Goal: Information Seeking & Learning: Learn about a topic

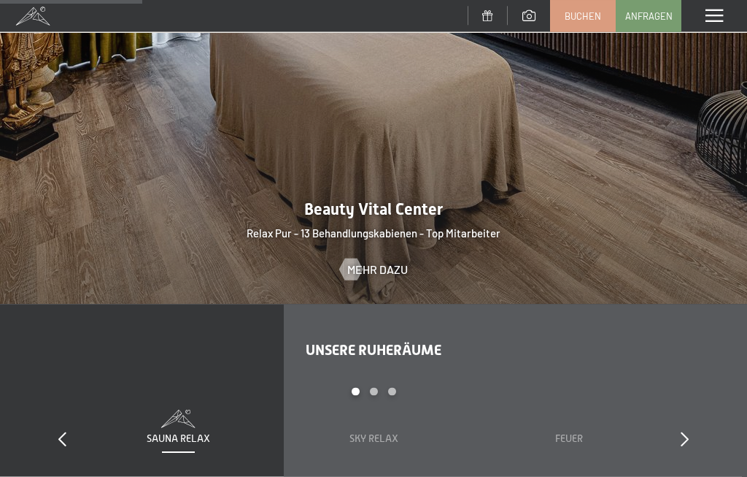
scroll to position [1365, 0]
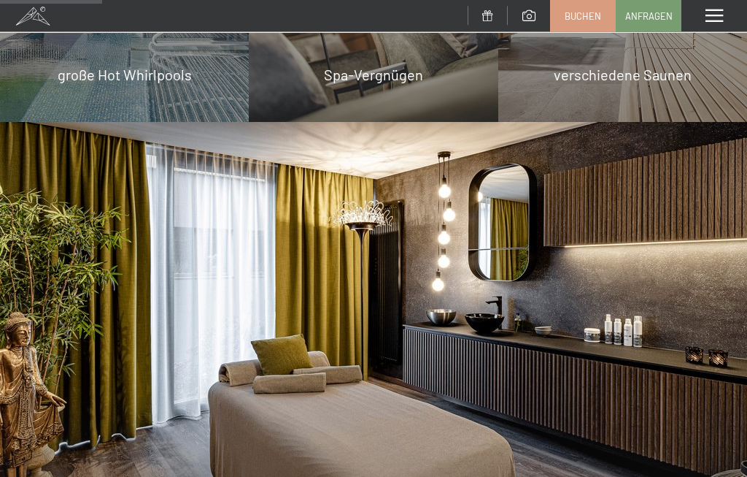
click at [716, 22] on span at bounding box center [715, 15] width 18 height 13
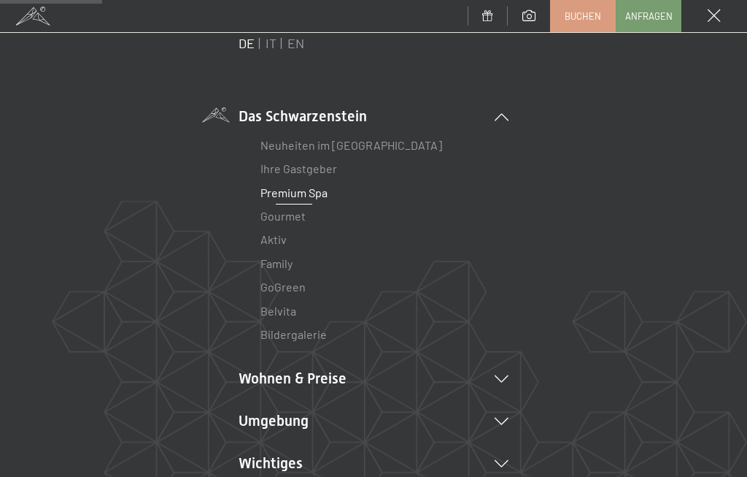
scroll to position [54, 0]
click at [274, 173] on link "Ihre Gastgeber" at bounding box center [299, 168] width 77 height 14
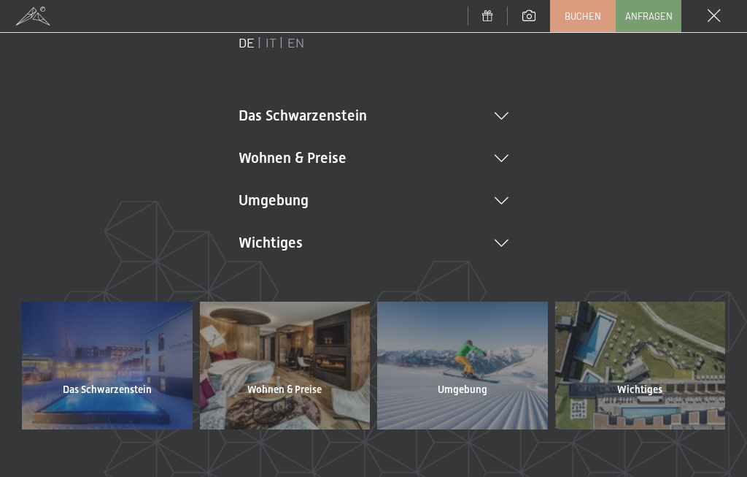
scroll to position [0, 0]
click at [501, 158] on icon at bounding box center [502, 158] width 14 height 7
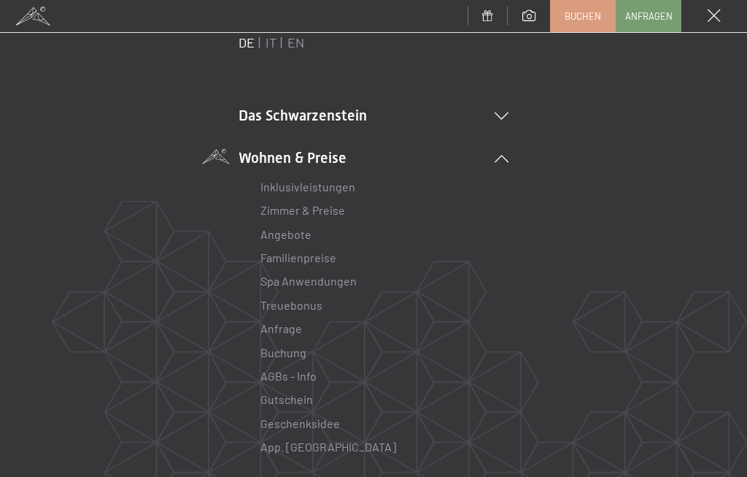
click at [311, 216] on link "Zimmer & Preise" at bounding box center [303, 210] width 85 height 14
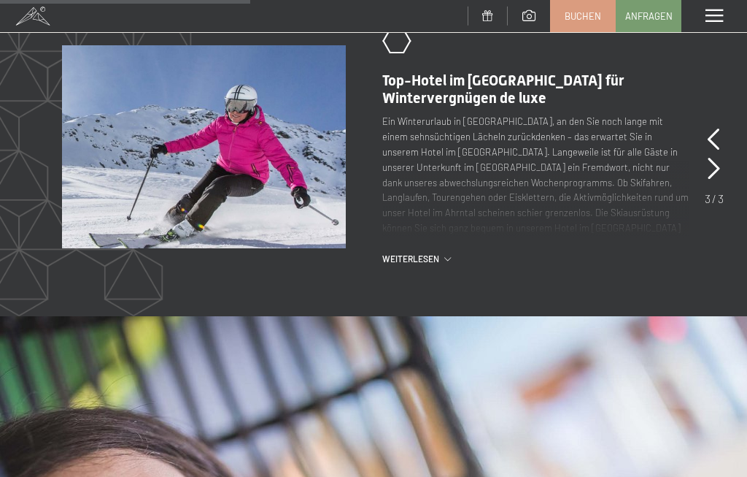
scroll to position [1200, 0]
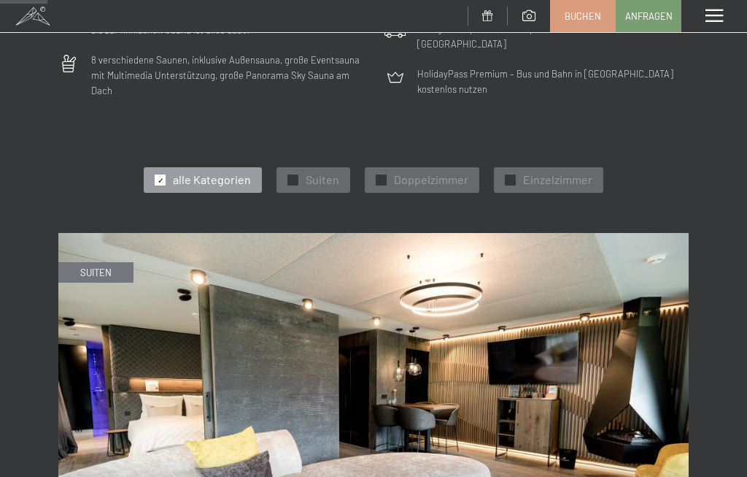
scroll to position [438, 0]
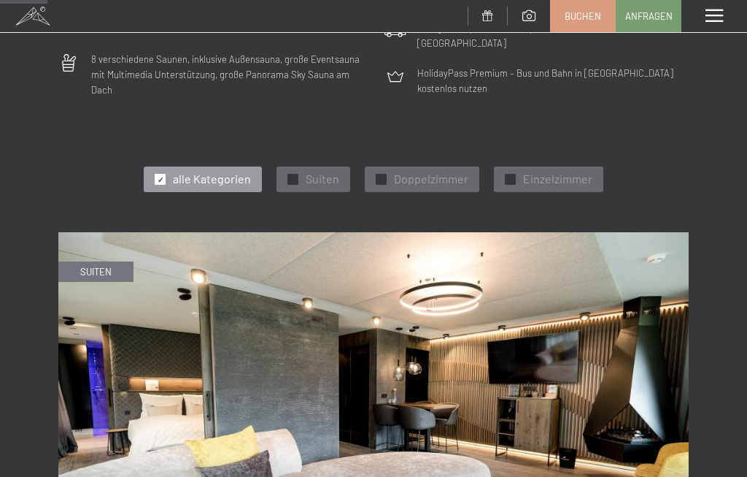
click at [517, 177] on div "✓ Einzelzimmer" at bounding box center [548, 178] width 109 height 25
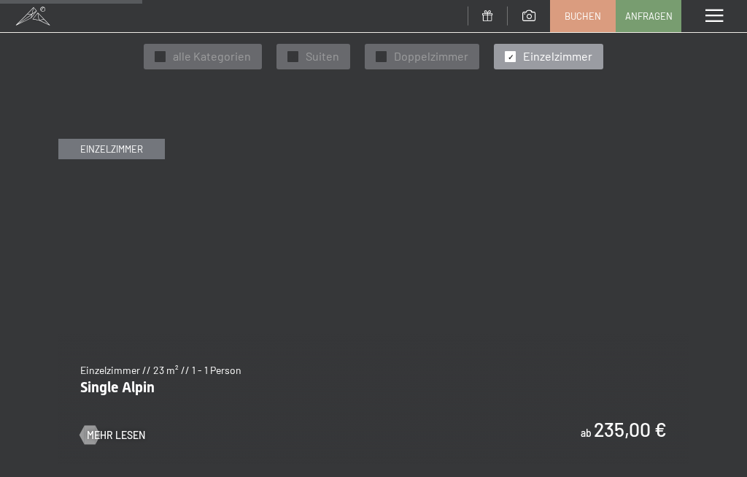
scroll to position [563, 0]
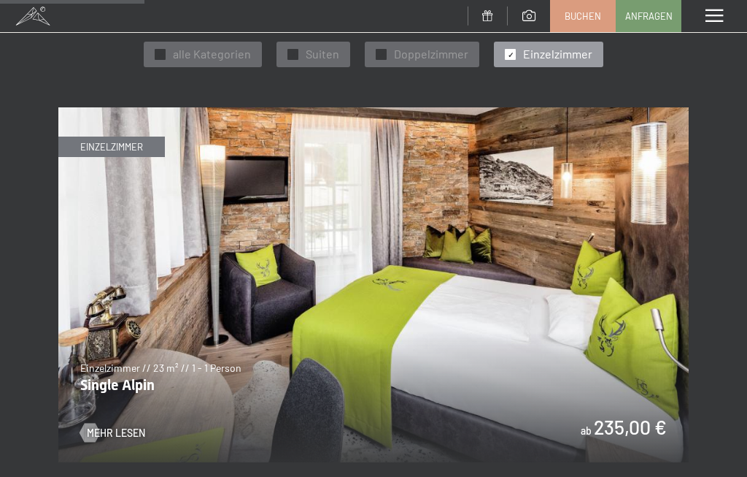
click at [592, 219] on img at bounding box center [373, 284] width 631 height 355
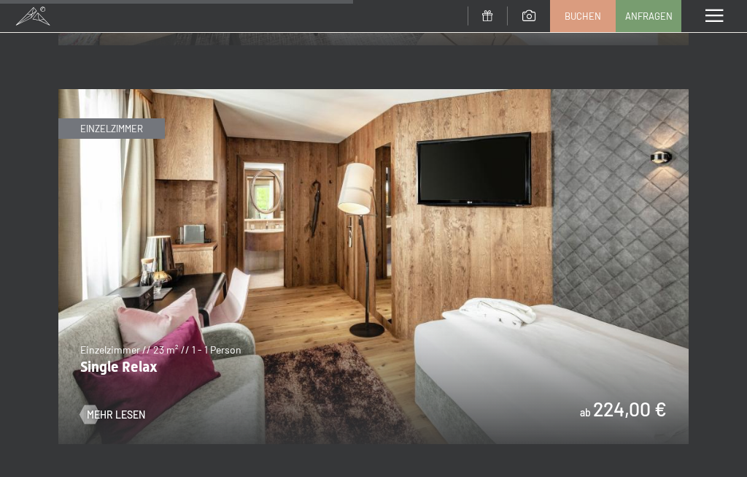
scroll to position [1379, 0]
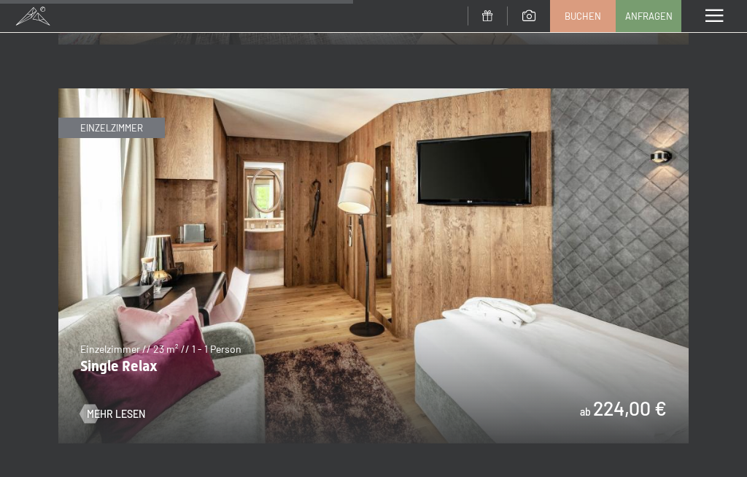
click at [589, 242] on img at bounding box center [373, 265] width 631 height 355
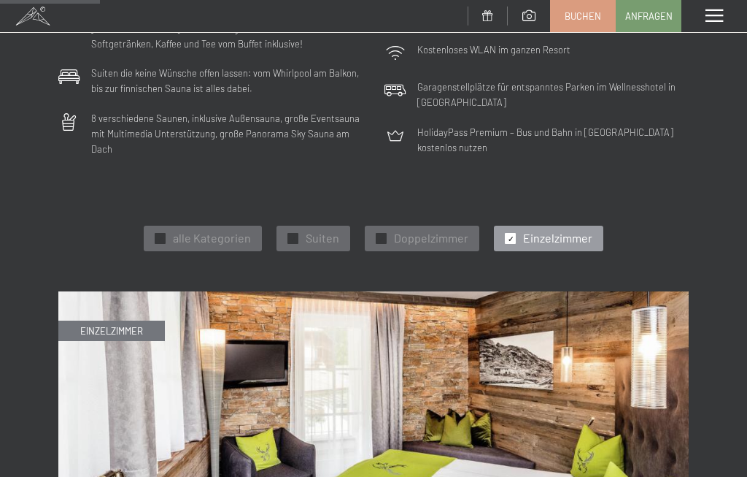
scroll to position [499, 0]
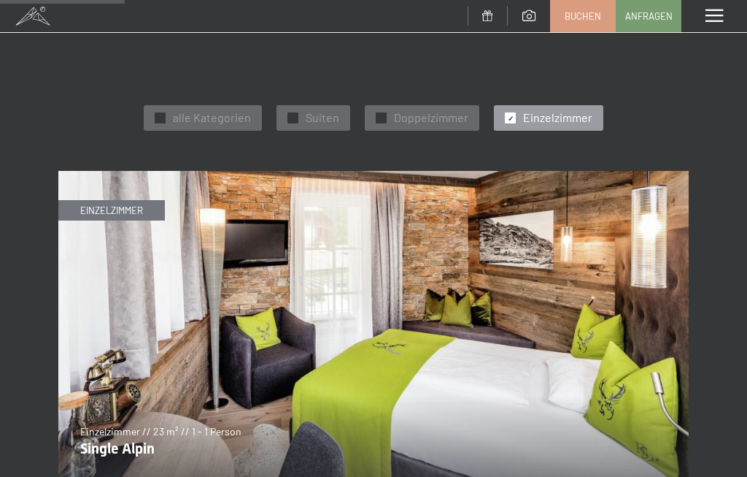
click at [437, 112] on span "Doppelzimmer" at bounding box center [431, 117] width 74 height 16
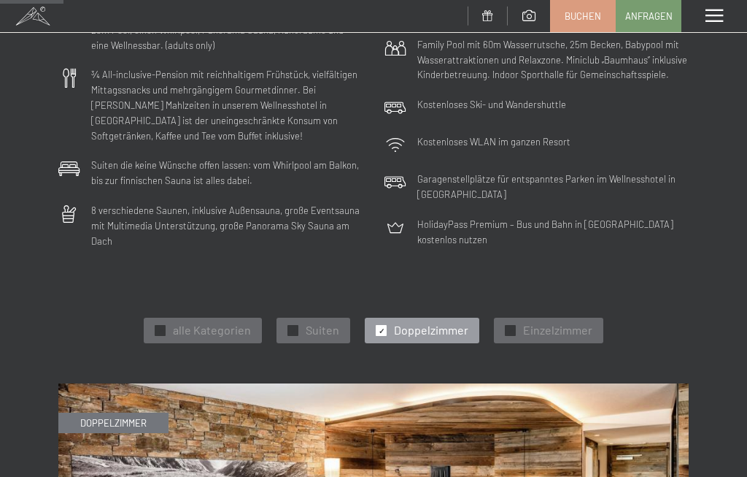
scroll to position [271, 0]
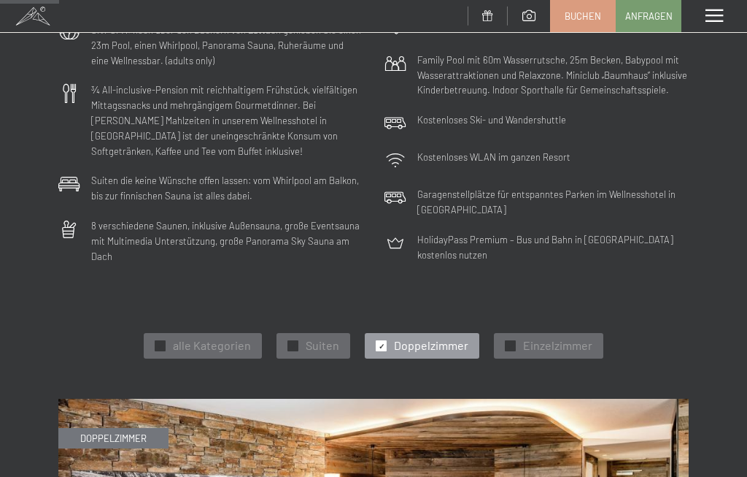
click at [324, 337] on span "Suiten" at bounding box center [323, 345] width 34 height 16
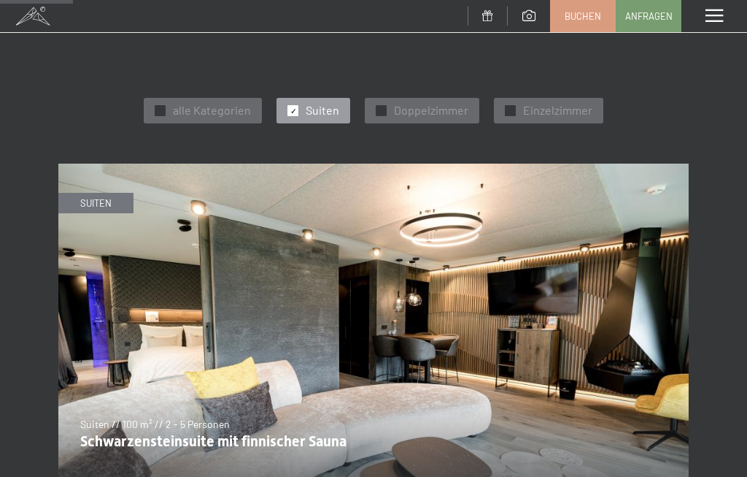
scroll to position [317, 0]
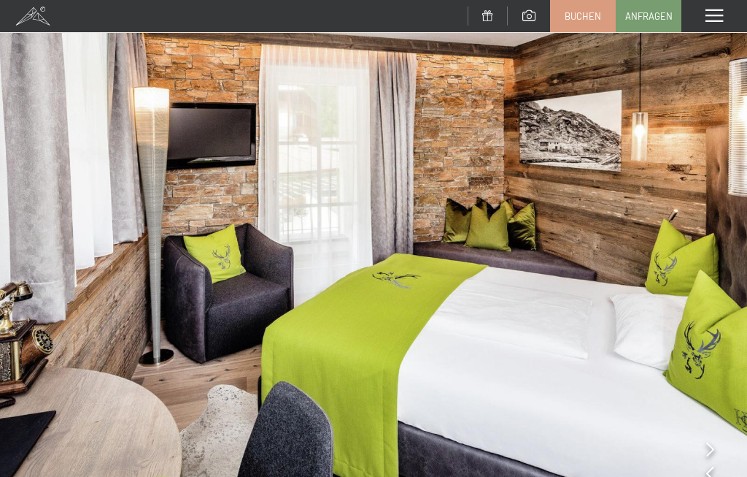
scroll to position [1, 0]
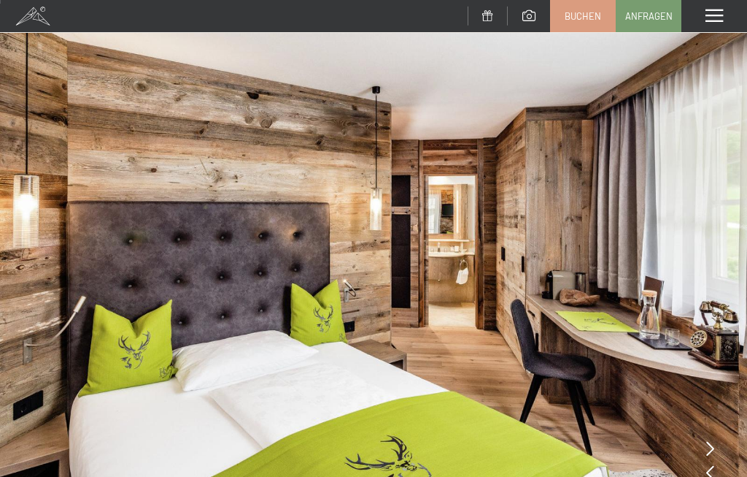
click at [705, 448] on img at bounding box center [373, 279] width 747 height 560
click at [714, 256] on img at bounding box center [373, 279] width 747 height 560
click at [716, 281] on img at bounding box center [373, 279] width 747 height 560
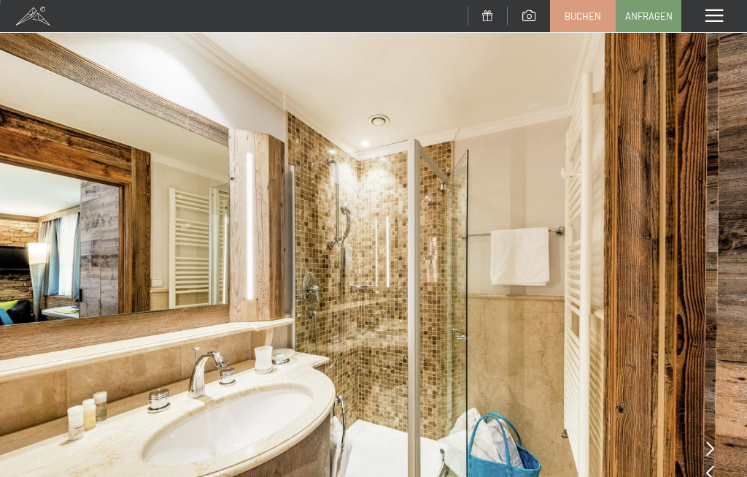
scroll to position [0, 0]
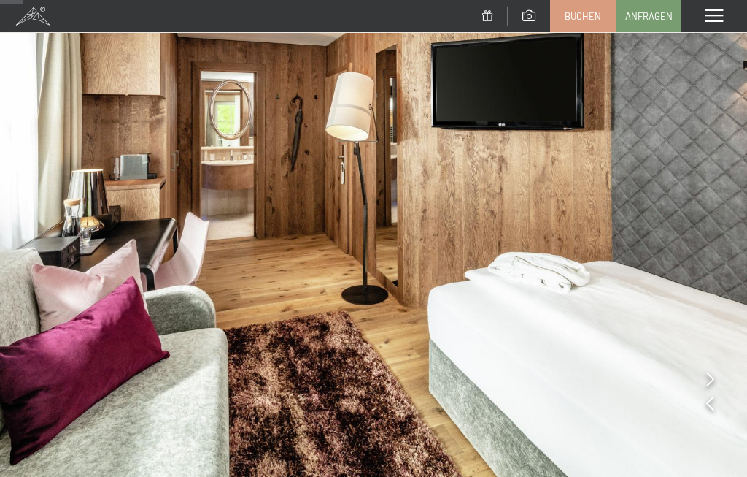
scroll to position [74, 0]
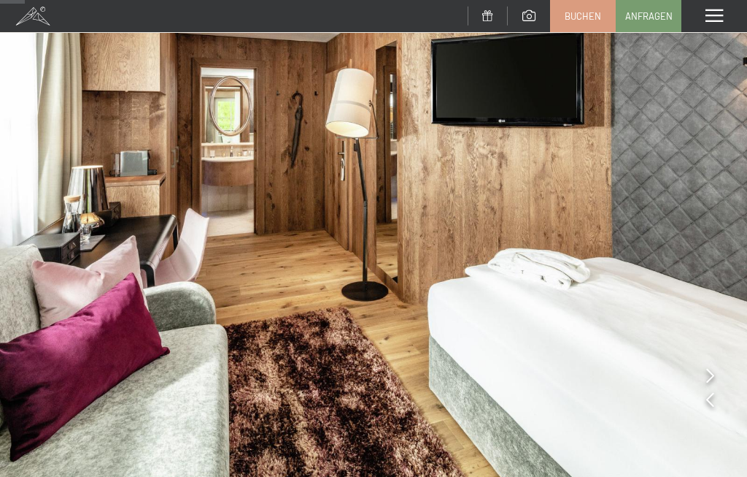
click at [717, 375] on img at bounding box center [373, 206] width 747 height 560
click at [709, 376] on icon at bounding box center [710, 375] width 8 height 15
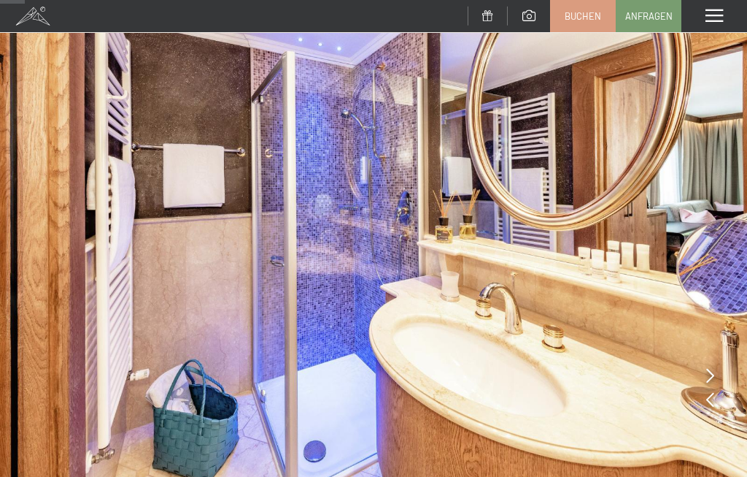
click at [706, 372] on icon at bounding box center [710, 375] width 8 height 15
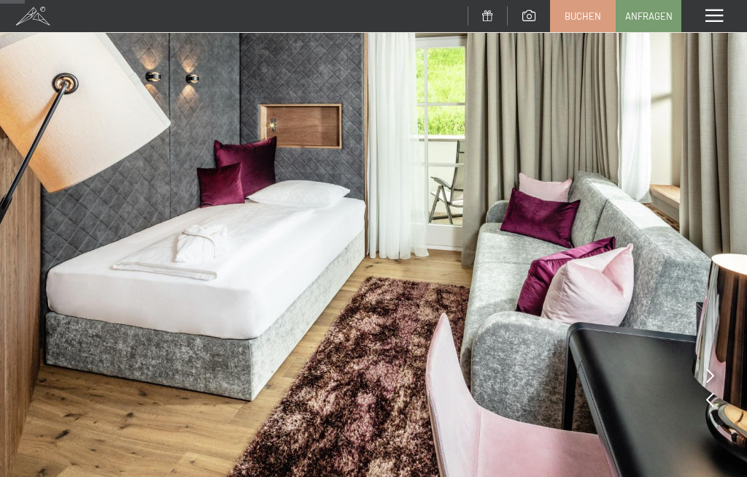
click at [693, 289] on img at bounding box center [373, 206] width 747 height 560
click at [707, 374] on icon at bounding box center [710, 375] width 8 height 15
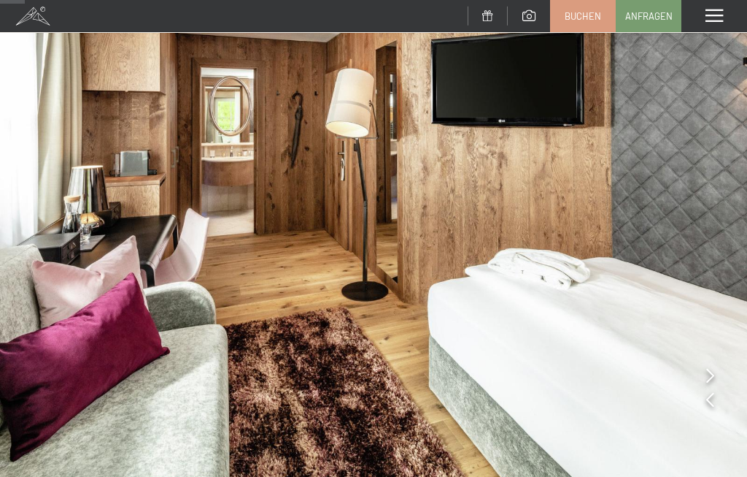
click at [711, 376] on icon at bounding box center [710, 375] width 8 height 15
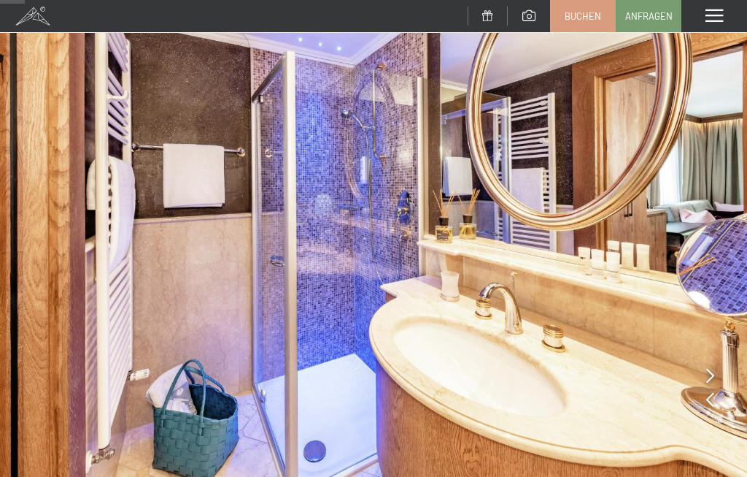
click at [712, 369] on icon at bounding box center [710, 375] width 8 height 15
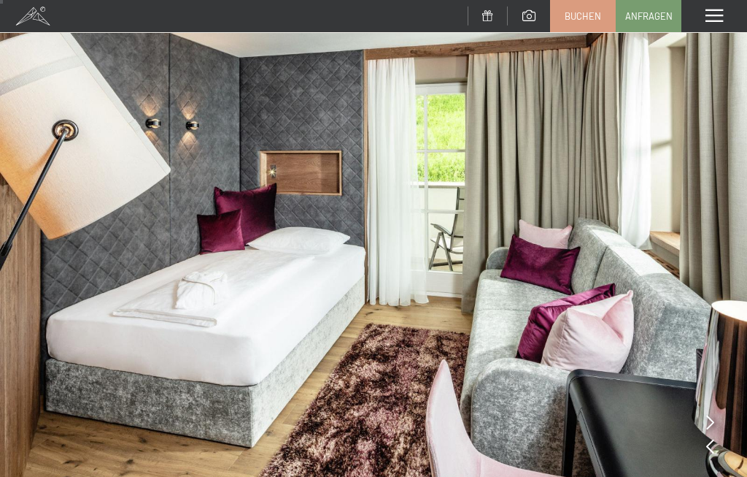
scroll to position [0, 0]
